Goal: Check status: Check status

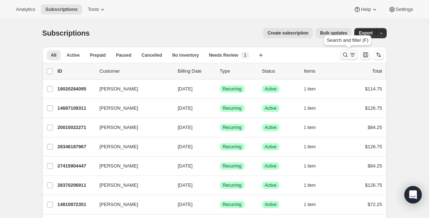
click at [344, 55] on icon "Search and filter results" at bounding box center [345, 54] width 7 height 7
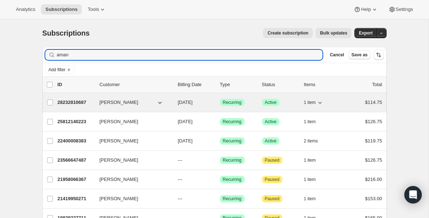
type input "aman"
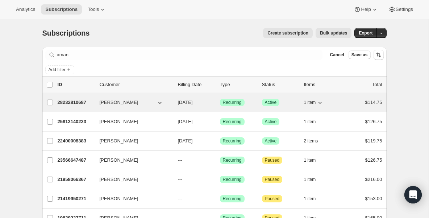
click at [80, 102] on p "28232810687" at bounding box center [76, 102] width 36 height 7
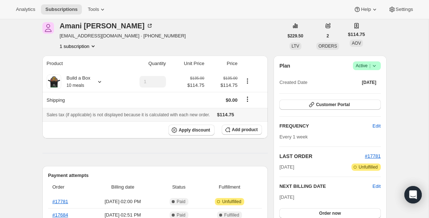
scroll to position [15, 0]
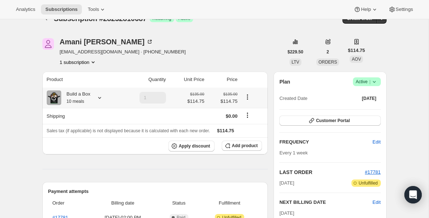
click at [79, 94] on div "Build a Box 10 meals" at bounding box center [75, 97] width 29 height 15
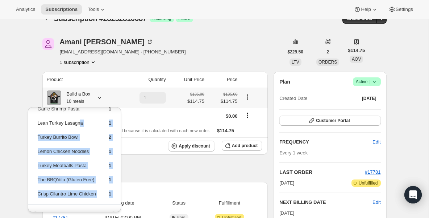
scroll to position [54, 0]
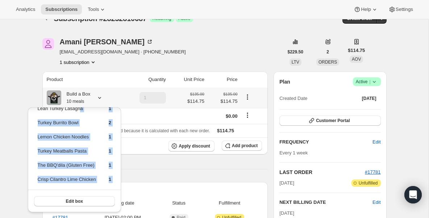
drag, startPoint x: 81, startPoint y: 166, endPoint x: 70, endPoint y: 210, distance: 45.6
click at [70, 210] on div "Chicken Sliders 1 Tso’s Chicken 1 Garlic Shrimp Pasta 1 Lean Turkey Lasagna 1 T…" at bounding box center [74, 133] width 93 height 160
click at [57, 12] on span "Subscriptions" at bounding box center [61, 10] width 32 height 6
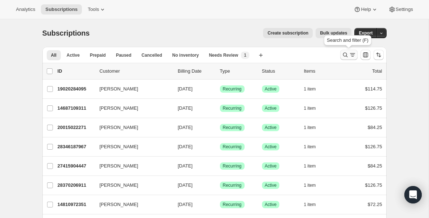
click at [348, 57] on icon "Search and filter results" at bounding box center [345, 55] width 5 height 5
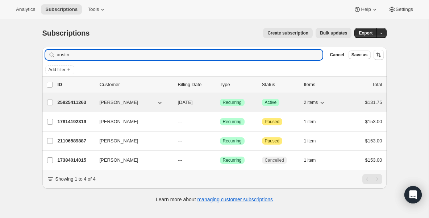
type input "austin"
click at [80, 106] on div "25825411263 [PERSON_NAME] [DATE] Success Recurring Success Active 2 items $131.…" at bounding box center [220, 102] width 325 height 10
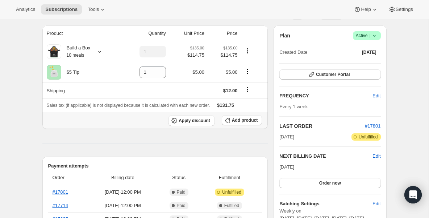
scroll to position [58, 0]
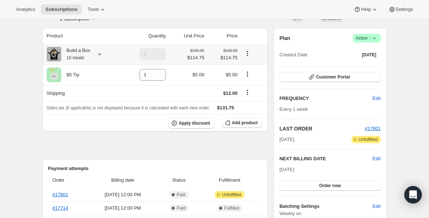
click at [78, 52] on div "Build a Box 10 meals" at bounding box center [75, 54] width 29 height 15
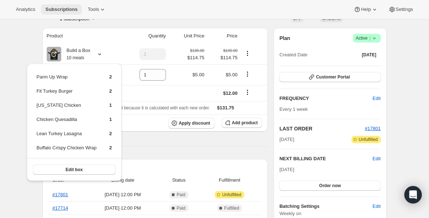
click at [69, 8] on span "Subscriptions" at bounding box center [61, 10] width 32 height 6
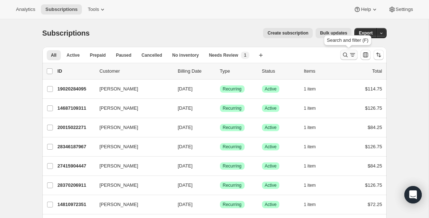
click at [344, 55] on icon "Search and filter results" at bounding box center [345, 54] width 7 height 7
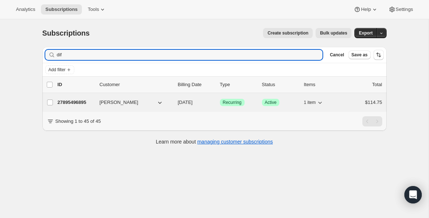
type input "dif"
click at [102, 102] on span "[PERSON_NAME]" at bounding box center [119, 102] width 39 height 7
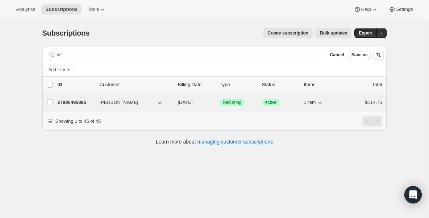
scroll to position [15, 0]
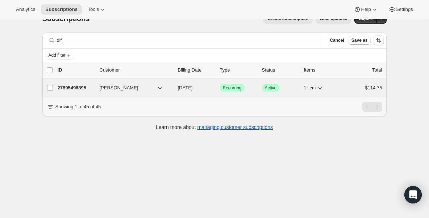
click at [99, 92] on div "27895496895 [PERSON_NAME] [DATE] Success Recurring Success Active 1 item $114.75" at bounding box center [220, 88] width 325 height 10
